Goal: Task Accomplishment & Management: Use online tool/utility

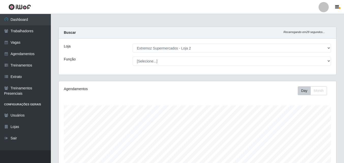
select select "521"
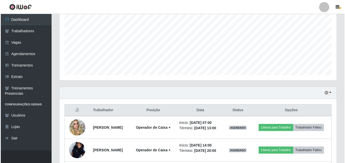
scroll to position [105, 277]
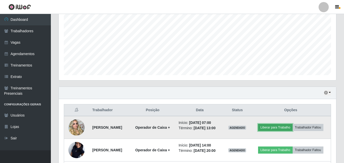
click at [282, 128] on button "Liberar para Trabalho" at bounding box center [275, 127] width 34 height 7
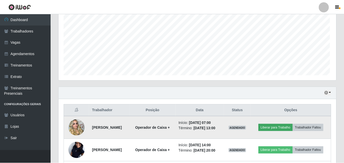
scroll to position [105, 274]
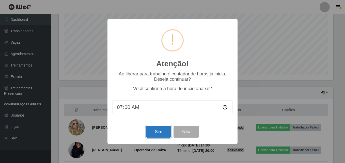
click at [163, 137] on button "Sim" at bounding box center [158, 132] width 25 height 12
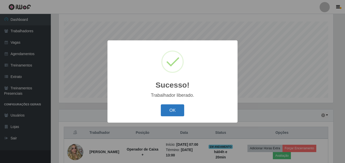
click at [173, 113] on button "OK" at bounding box center [173, 110] width 24 height 12
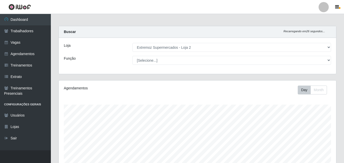
scroll to position [0, 0]
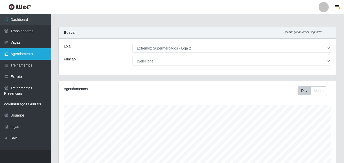
click at [27, 52] on link "Agendamentos" at bounding box center [25, 53] width 51 height 11
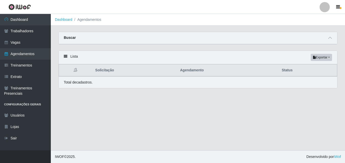
click at [289, 73] on th "Status" at bounding box center [308, 70] width 58 height 12
click at [286, 45] on div "Carregando... Buscar Início em [GEOGRAPHIC_DATA] em Status [Selecione...] AGEND…" at bounding box center [198, 41] width 286 height 19
click at [290, 41] on div "Buscar" at bounding box center [198, 38] width 278 height 12
click at [64, 55] on icon at bounding box center [66, 57] width 4 height 4
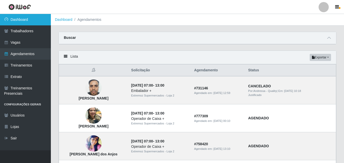
click at [26, 18] on link "Dashboard" at bounding box center [25, 19] width 51 height 11
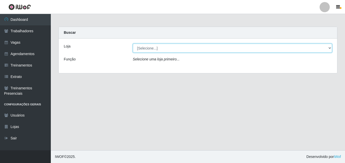
click at [156, 47] on select "[Selecione...] Extremoz Supermercados - Loja 2" at bounding box center [232, 48] width 199 height 9
select select "521"
click at [133, 44] on select "[Selecione...] Extremoz Supermercados - Loja 2" at bounding box center [232, 48] width 199 height 9
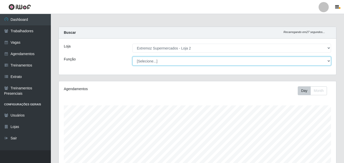
click at [210, 59] on select "[Selecione...] Embalador Embalador + Embalador ++ Operador de Caixa Operador de…" at bounding box center [231, 61] width 198 height 9
click at [205, 60] on select "[Selecione...] Embalador Embalador + Embalador ++ Operador de Caixa Operador de…" at bounding box center [231, 61] width 198 height 9
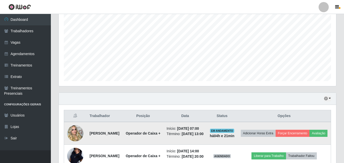
scroll to position [179, 0]
